Goal: Task Accomplishment & Management: Complete application form

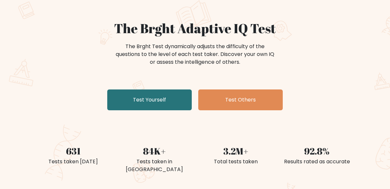
scroll to position [46, 0]
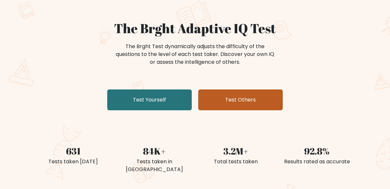
click at [246, 95] on link "Test Others" at bounding box center [240, 99] width 84 height 21
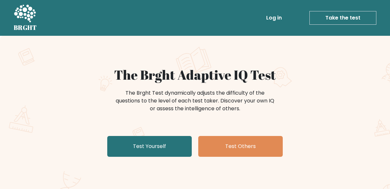
scroll to position [46, 0]
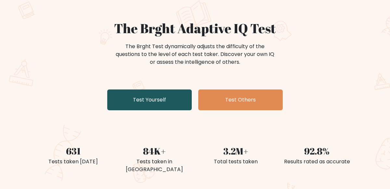
click at [130, 96] on link "Test Yourself" at bounding box center [149, 99] width 84 height 21
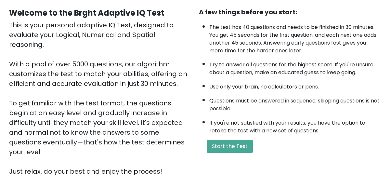
scroll to position [61, 0]
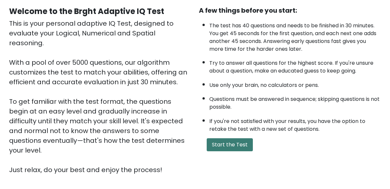
click at [241, 146] on button "Start the Test" at bounding box center [230, 144] width 46 height 13
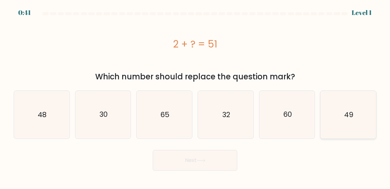
click at [344, 108] on icon "49" at bounding box center [348, 115] width 48 height 48
click at [195, 96] on input "f. 49" at bounding box center [195, 95] width 0 height 2
radio input "true"
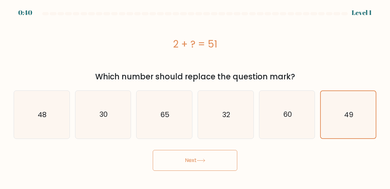
click at [220, 161] on button "Next" at bounding box center [195, 160] width 84 height 21
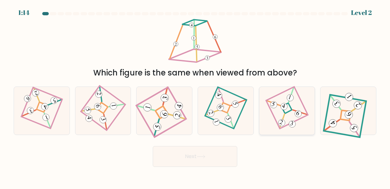
click at [273, 121] on icon at bounding box center [286, 110] width 32 height 38
click at [195, 96] on input "e." at bounding box center [195, 95] width 0 height 2
radio input "true"
click at [215, 162] on button "Next" at bounding box center [195, 156] width 84 height 21
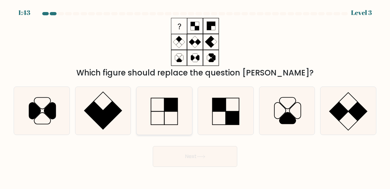
click at [162, 107] on icon at bounding box center [164, 111] width 48 height 48
click at [195, 96] on input "c." at bounding box center [195, 95] width 0 height 2
radio input "true"
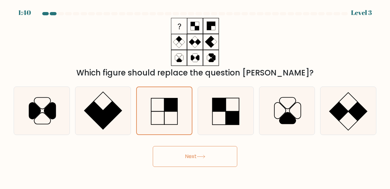
click at [213, 160] on button "Next" at bounding box center [195, 156] width 84 height 21
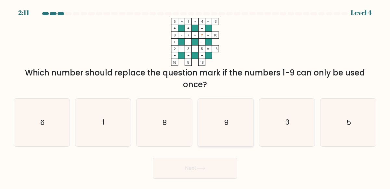
click at [241, 131] on icon "9" at bounding box center [226, 122] width 48 height 48
click at [195, 96] on input "d. 9" at bounding box center [195, 95] width 0 height 2
radio input "true"
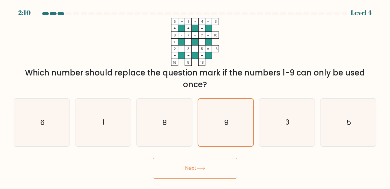
click at [209, 169] on button "Next" at bounding box center [195, 167] width 84 height 21
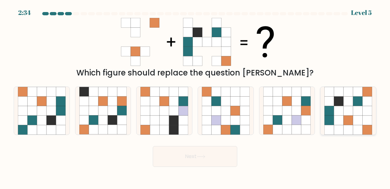
click at [346, 120] on icon at bounding box center [347, 119] width 9 height 9
click at [195, 96] on input "f." at bounding box center [195, 95] width 0 height 2
radio input "true"
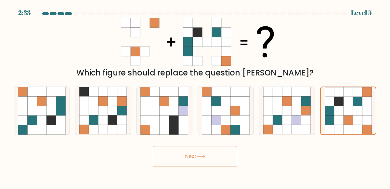
click at [208, 159] on button "Next" at bounding box center [195, 156] width 84 height 21
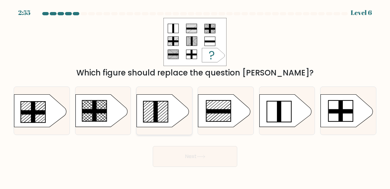
click at [155, 110] on rect at bounding box center [155, 111] width 4 height 21
click at [195, 96] on input "c." at bounding box center [195, 95] width 0 height 2
radio input "true"
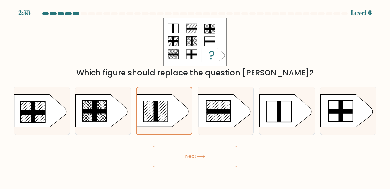
click at [199, 149] on button "Next" at bounding box center [195, 156] width 84 height 21
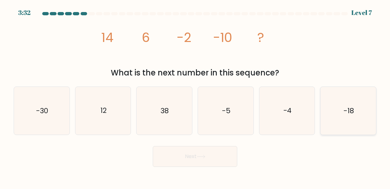
click at [348, 119] on icon "-18" at bounding box center [348, 111] width 48 height 48
click at [195, 96] on input "f. -18" at bounding box center [195, 95] width 0 height 2
radio input "true"
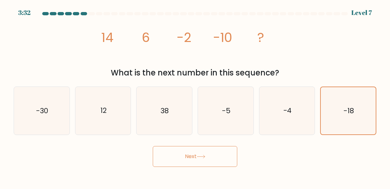
click at [219, 153] on button "Next" at bounding box center [195, 156] width 84 height 21
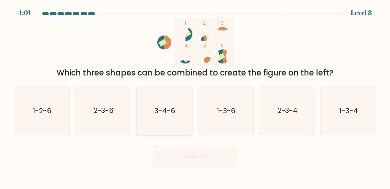
click at [177, 125] on icon "3-4-6" at bounding box center [164, 111] width 48 height 48
click at [195, 96] on input "c. 3-4-6" at bounding box center [195, 95] width 0 height 2
radio input "true"
click at [198, 151] on button "Next" at bounding box center [195, 156] width 84 height 21
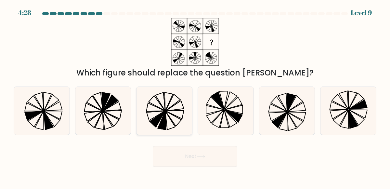
click at [176, 123] on icon at bounding box center [164, 111] width 48 height 48
click at [195, 96] on input "c." at bounding box center [195, 95] width 0 height 2
radio input "true"
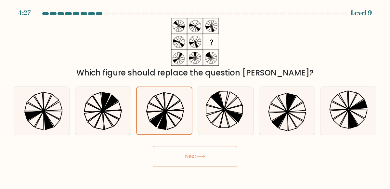
click at [205, 155] on icon at bounding box center [200, 157] width 9 height 4
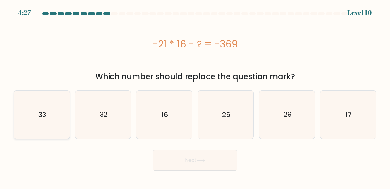
click at [49, 93] on icon "33" at bounding box center [42, 115] width 48 height 48
click at [195, 94] on input "a. 33" at bounding box center [195, 95] width 0 height 2
radio input "true"
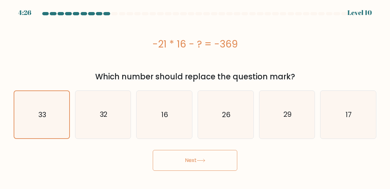
click at [181, 156] on button "Next" at bounding box center [195, 160] width 84 height 21
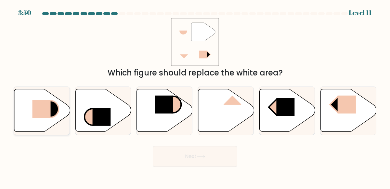
click at [40, 97] on icon at bounding box center [42, 110] width 56 height 43
click at [195, 96] on input "a." at bounding box center [195, 95] width 0 height 2
radio input "true"
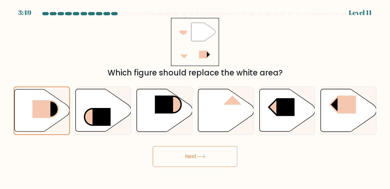
click at [209, 153] on button "Next" at bounding box center [195, 156] width 84 height 21
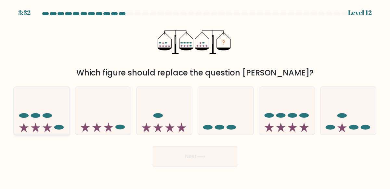
click at [40, 115] on icon at bounding box center [42, 110] width 56 height 46
click at [195, 96] on input "a." at bounding box center [195, 95] width 0 height 2
radio input "true"
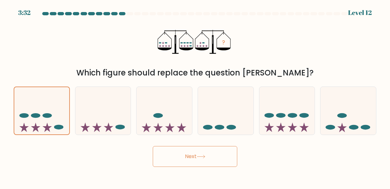
click at [211, 167] on body "3:32 Level 12" at bounding box center [195, 94] width 390 height 189
click at [204, 159] on button "Next" at bounding box center [195, 156] width 84 height 21
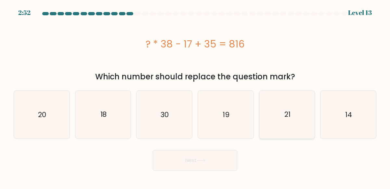
click at [298, 120] on icon "21" at bounding box center [287, 115] width 48 height 48
click at [195, 96] on input "e. 21" at bounding box center [195, 95] width 0 height 2
radio input "true"
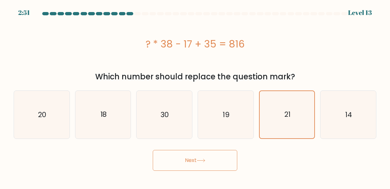
click at [180, 147] on div "Next" at bounding box center [195, 158] width 370 height 24
click at [184, 158] on button "Next" at bounding box center [195, 160] width 84 height 21
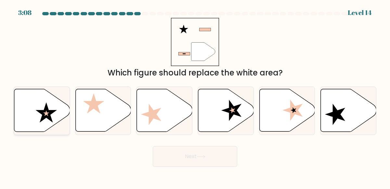
click at [19, 119] on icon at bounding box center [42, 110] width 56 height 43
click at [195, 96] on input "a." at bounding box center [195, 95] width 0 height 2
radio input "true"
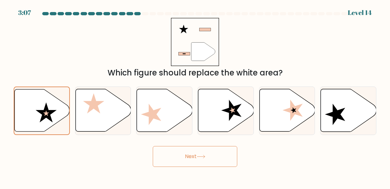
click at [204, 160] on button "Next" at bounding box center [195, 156] width 84 height 21
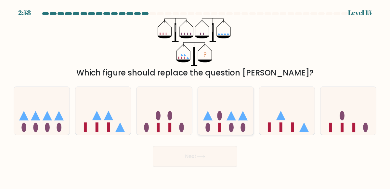
click at [247, 131] on icon at bounding box center [226, 110] width 56 height 46
click at [195, 96] on input "d." at bounding box center [195, 95] width 0 height 2
radio input "true"
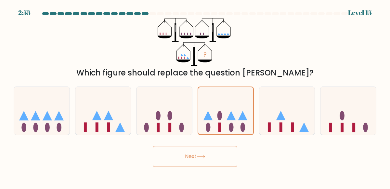
click at [219, 158] on button "Next" at bounding box center [195, 156] width 84 height 21
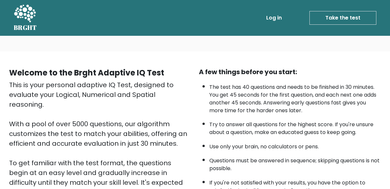
scroll to position [61, 0]
